Goal: Use online tool/utility: Utilize a website feature to perform a specific function

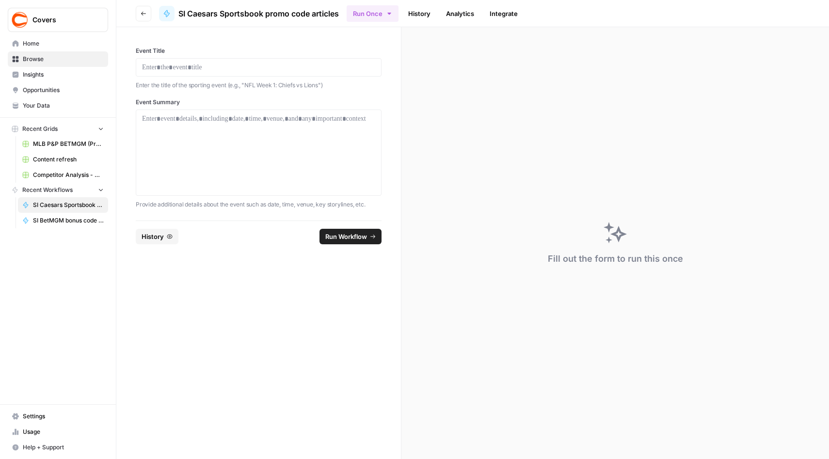
click at [30, 48] on link "Home" at bounding box center [58, 44] width 100 height 16
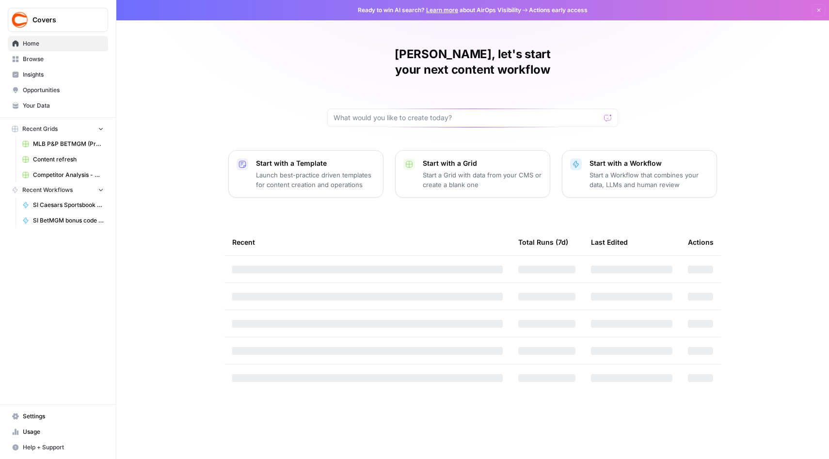
click at [33, 59] on span "Browse" at bounding box center [63, 59] width 81 height 9
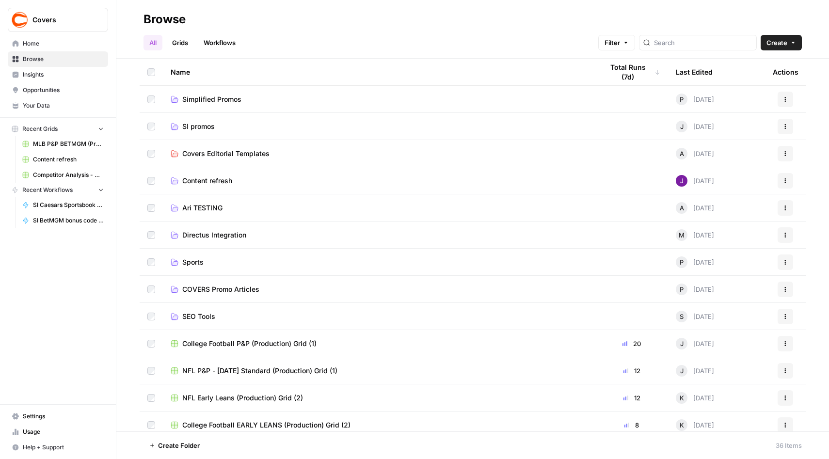
click at [207, 129] on span "SI promos" at bounding box center [198, 127] width 32 height 10
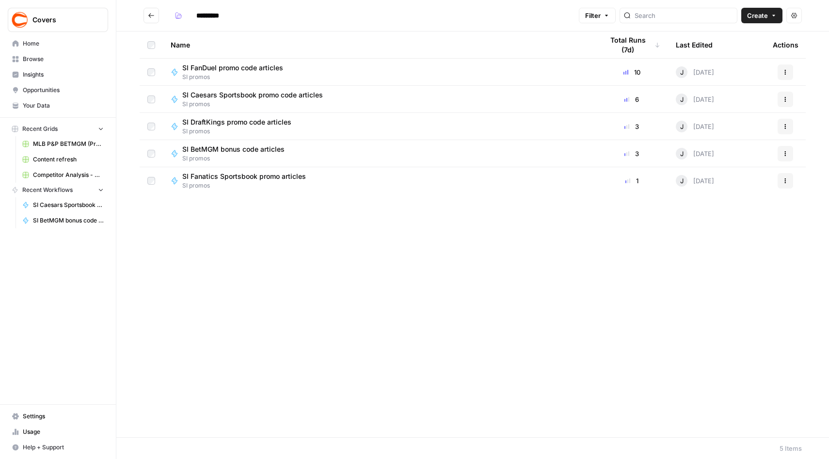
click at [228, 178] on span "SI Fanatics Sportsbook promo articles" at bounding box center [244, 177] width 124 height 10
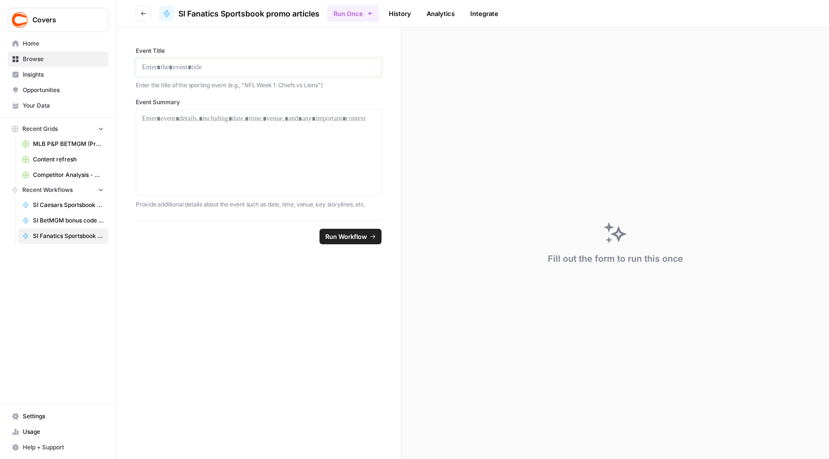
click at [171, 70] on p at bounding box center [258, 68] width 233 height 10
click at [151, 122] on p at bounding box center [258, 119] width 233 height 10
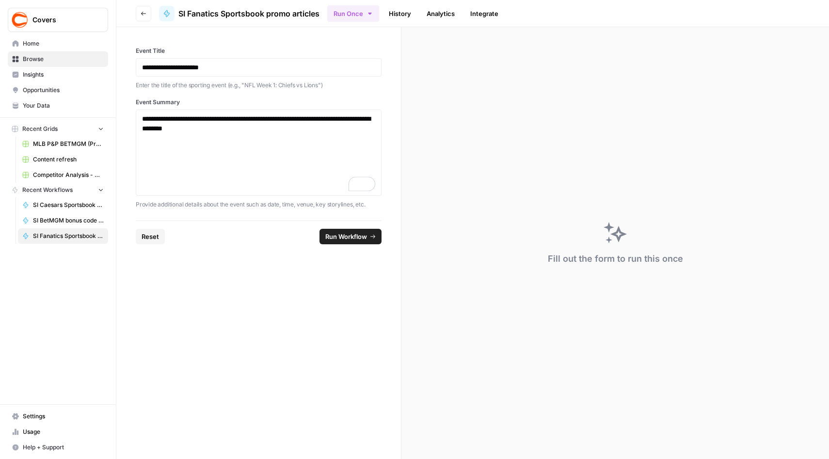
click at [339, 235] on span "Run Workflow" at bounding box center [346, 237] width 42 height 10
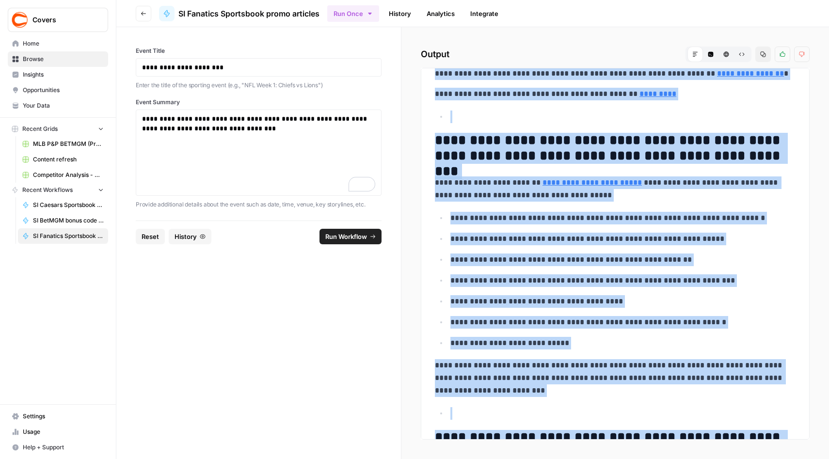
scroll to position [432, 0]
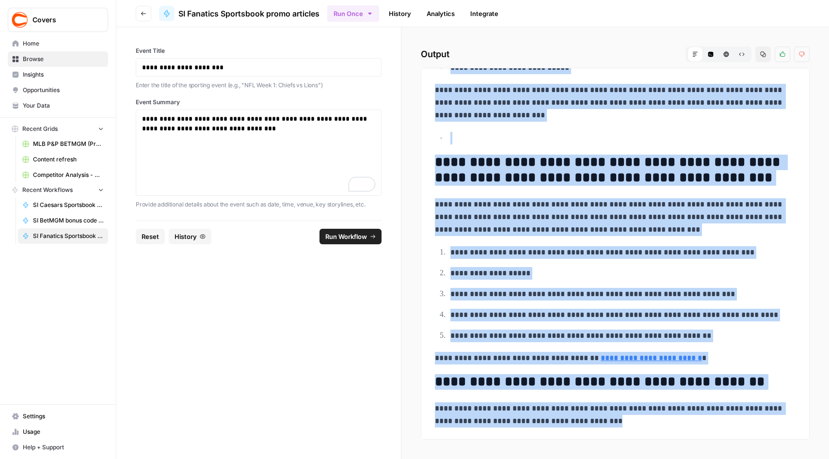
drag, startPoint x: 435, startPoint y: 85, endPoint x: 530, endPoint y: 458, distance: 384.9
click at [530, 458] on div "**********" at bounding box center [616, 243] width 428 height 432
copy div "**********"
